Goal: Information Seeking & Learning: Compare options

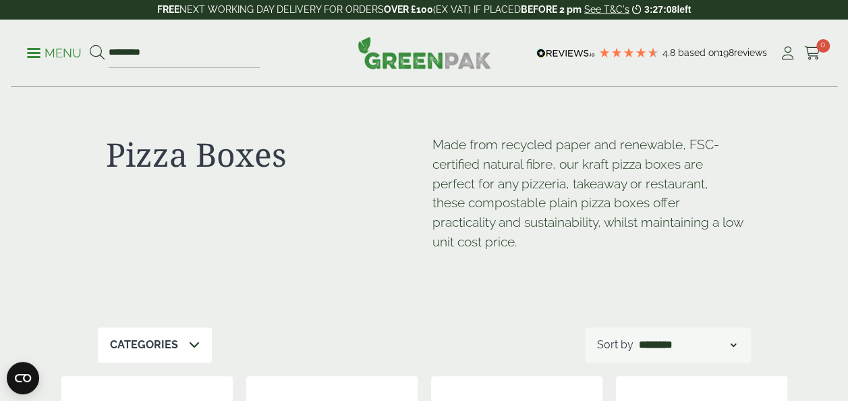
type input "*********"
click at [90, 45] on button at bounding box center [97, 54] width 15 height 18
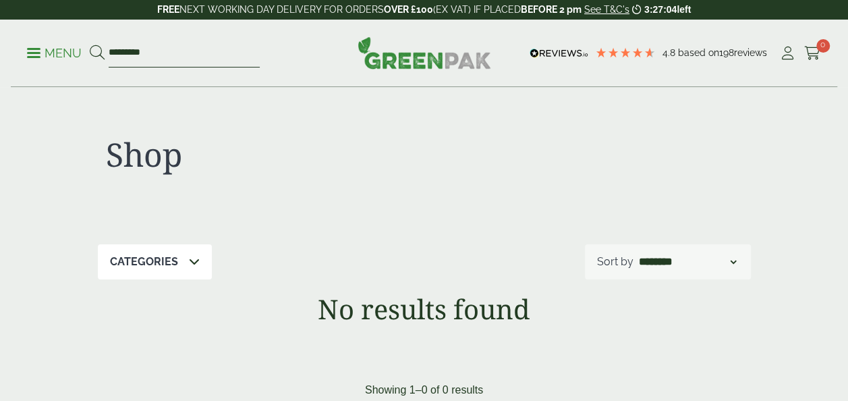
drag, startPoint x: 124, startPoint y: 55, endPoint x: 70, endPoint y: 56, distance: 54.0
click at [70, 56] on ul "Menu *********" at bounding box center [143, 53] width 233 height 28
type input "****"
click at [90, 45] on button at bounding box center [97, 54] width 15 height 18
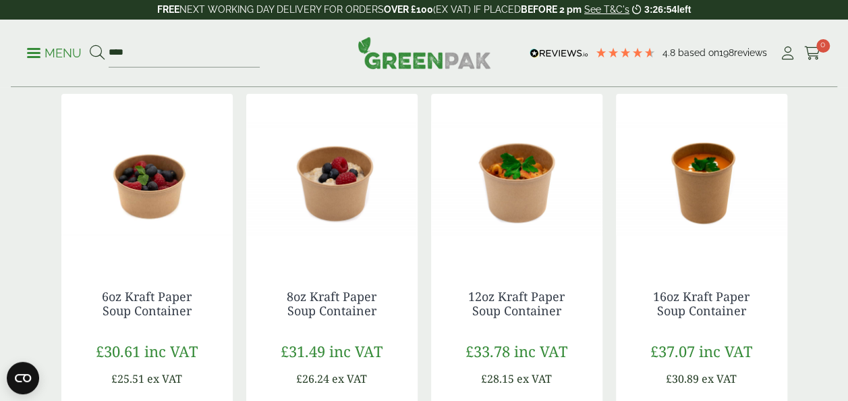
scroll to position [200, 0]
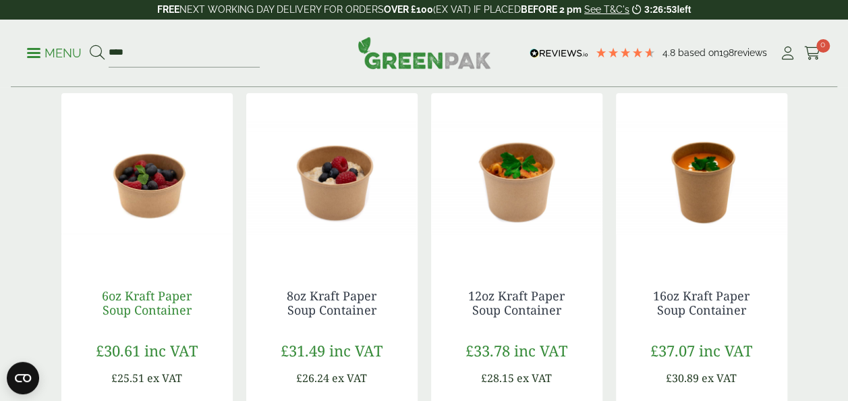
click at [135, 306] on link "6oz Kraft Paper Soup Container" at bounding box center [147, 302] width 90 height 31
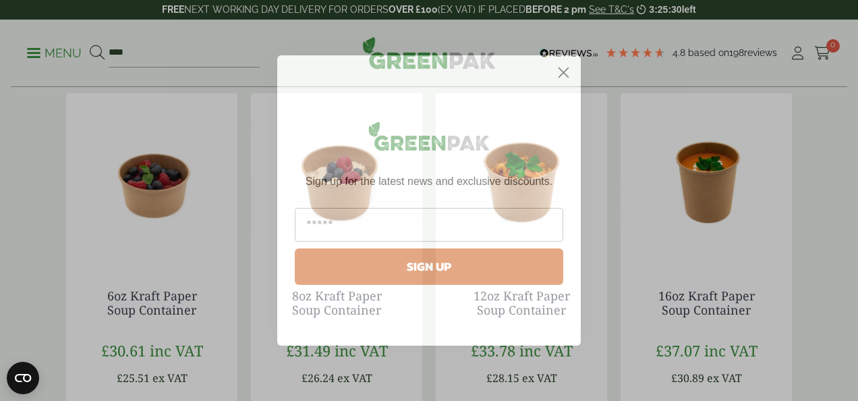
click at [561, 75] on icon "Close dialog" at bounding box center [563, 72] width 9 height 9
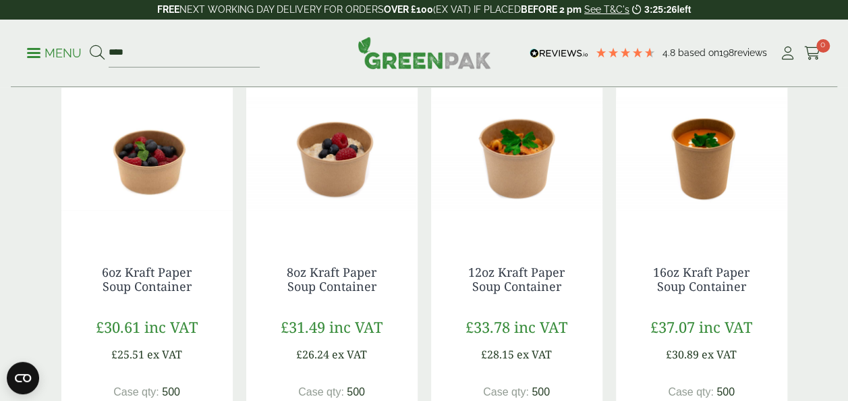
scroll to position [223, 0]
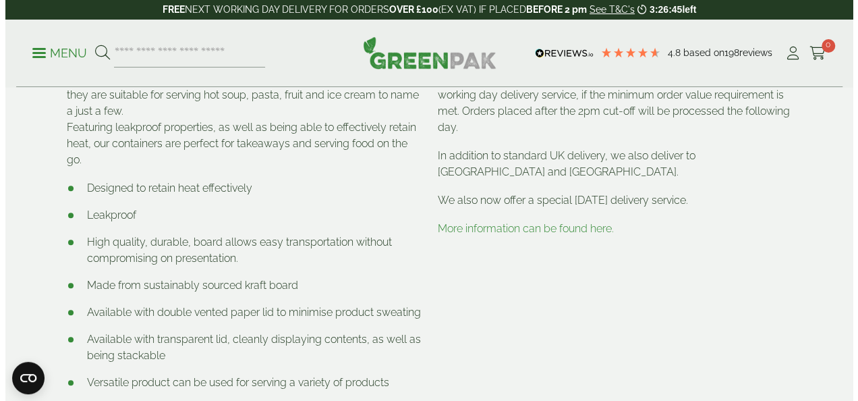
scroll to position [485, 0]
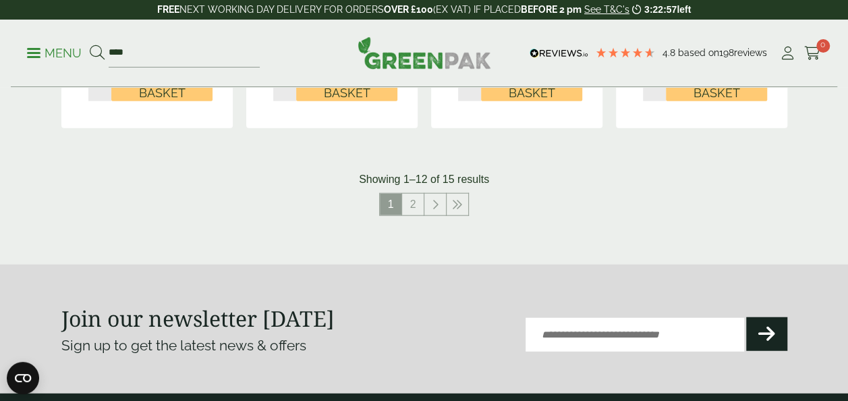
scroll to position [1521, 0]
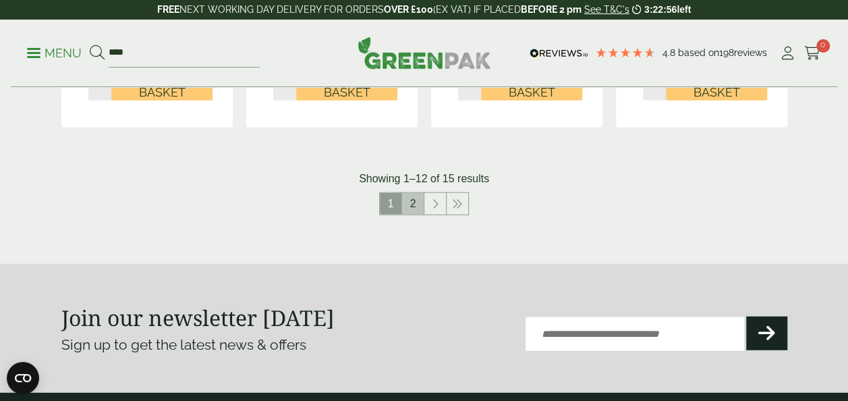
click at [416, 202] on link "2" at bounding box center [413, 204] width 22 height 22
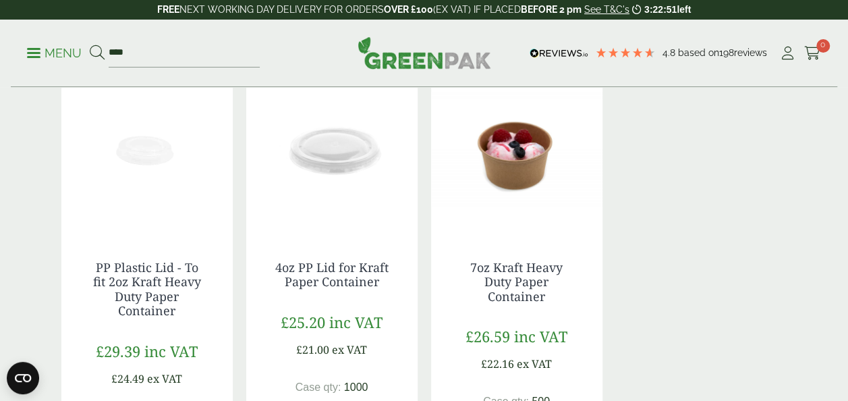
scroll to position [225, 0]
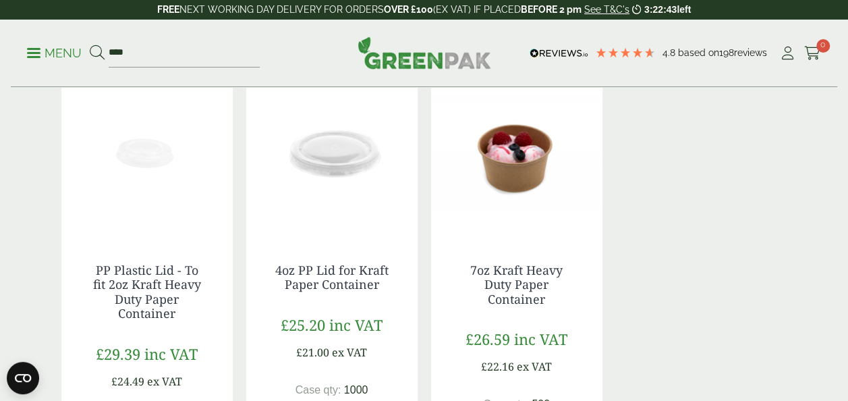
click at [498, 220] on img at bounding box center [516, 151] width 171 height 169
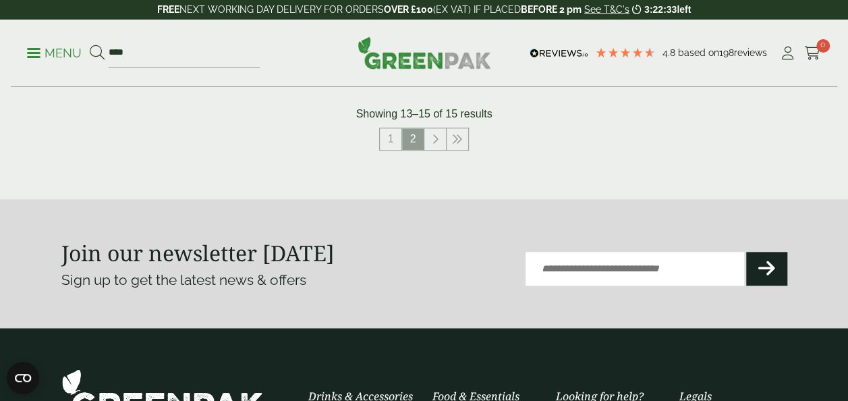
scroll to position [706, 0]
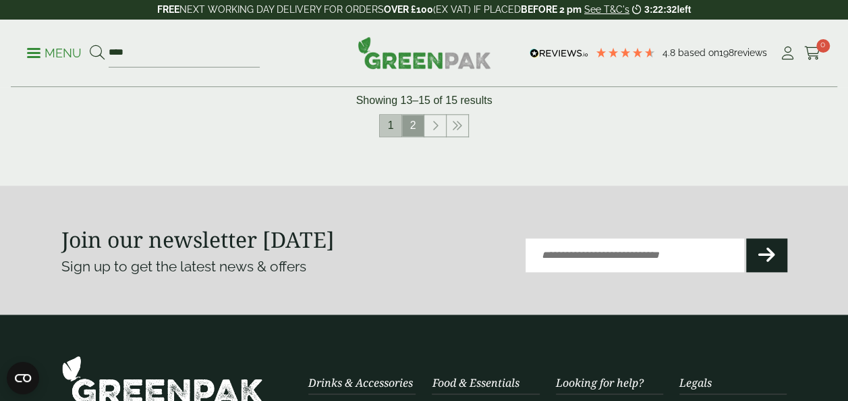
click at [390, 121] on link "1" at bounding box center [391, 126] width 22 height 22
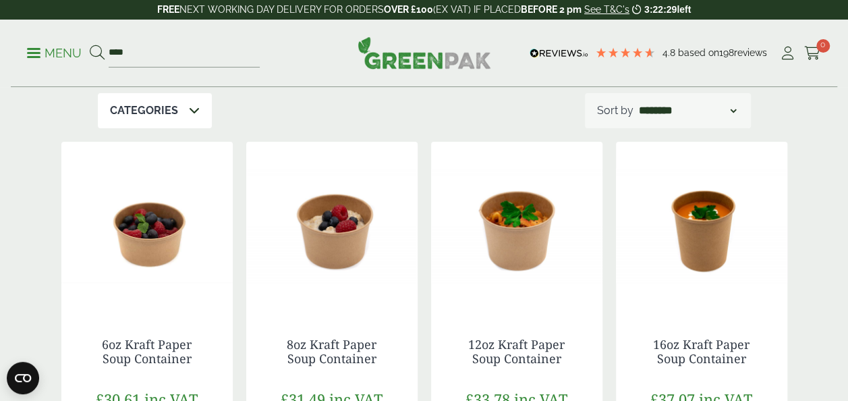
scroll to position [150, 0]
click at [167, 281] on img at bounding box center [146, 226] width 171 height 169
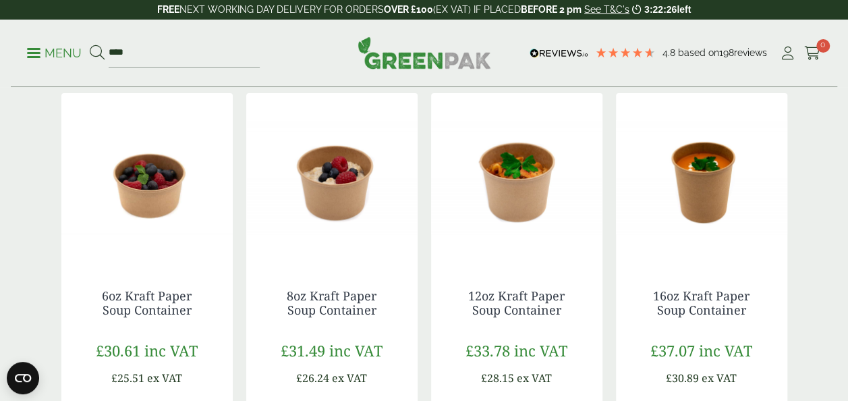
scroll to position [204, 0]
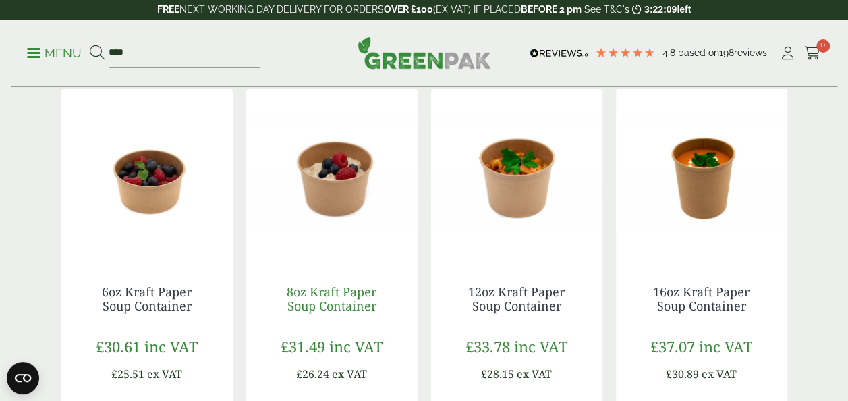
click at [332, 307] on link "8oz Kraft Paper Soup Container" at bounding box center [332, 298] width 90 height 31
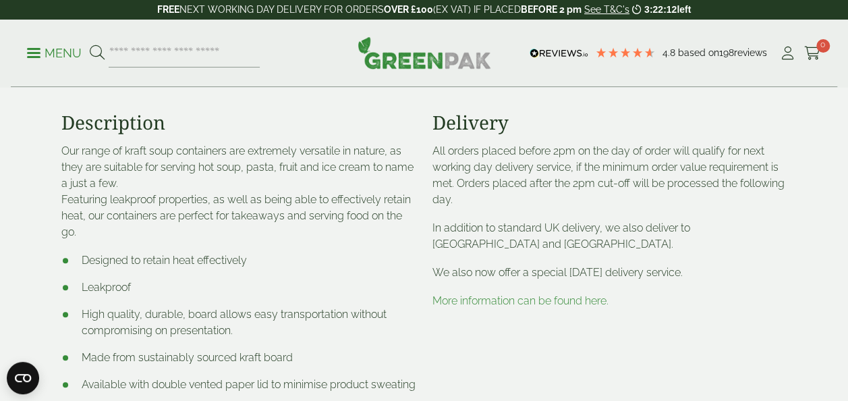
scroll to position [447, 0]
